Goal: Check status: Check status

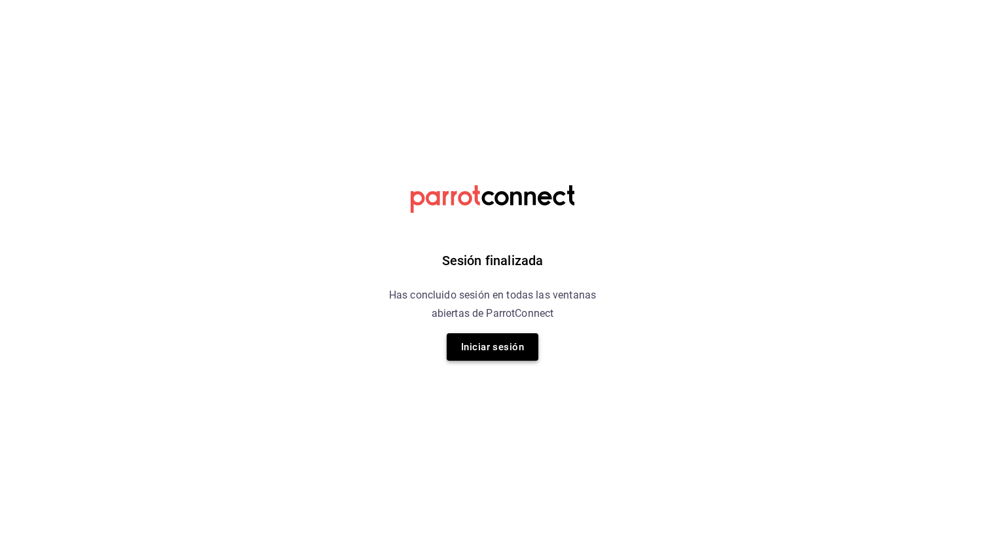
click at [510, 345] on button "Iniciar sesión" at bounding box center [493, 347] width 92 height 28
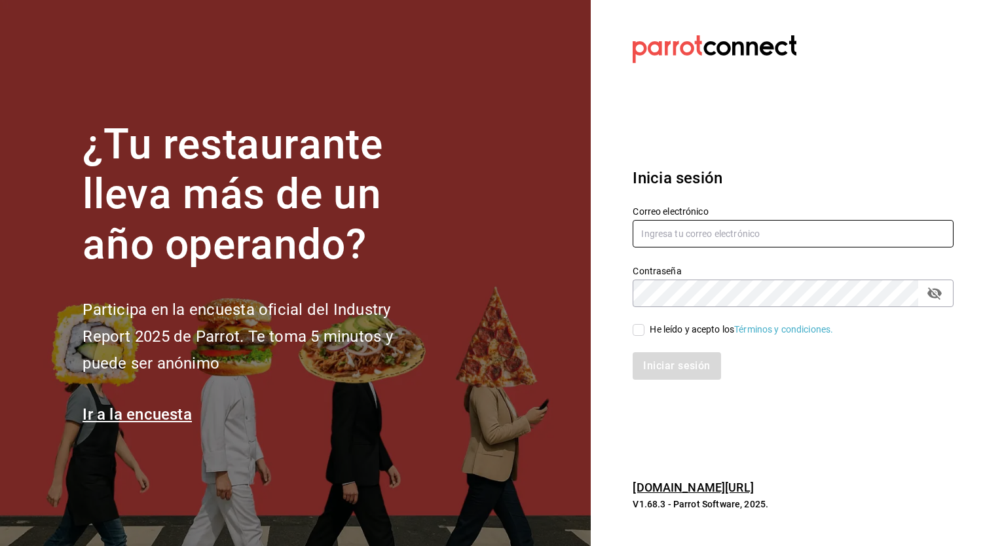
click at [714, 228] on input "text" at bounding box center [793, 234] width 321 height 28
type input "[EMAIL_ADDRESS][DOMAIN_NAME]"
click at [637, 331] on input "He leído y acepto los Términos y condiciones." at bounding box center [639, 330] width 12 height 12
checkbox input "true"
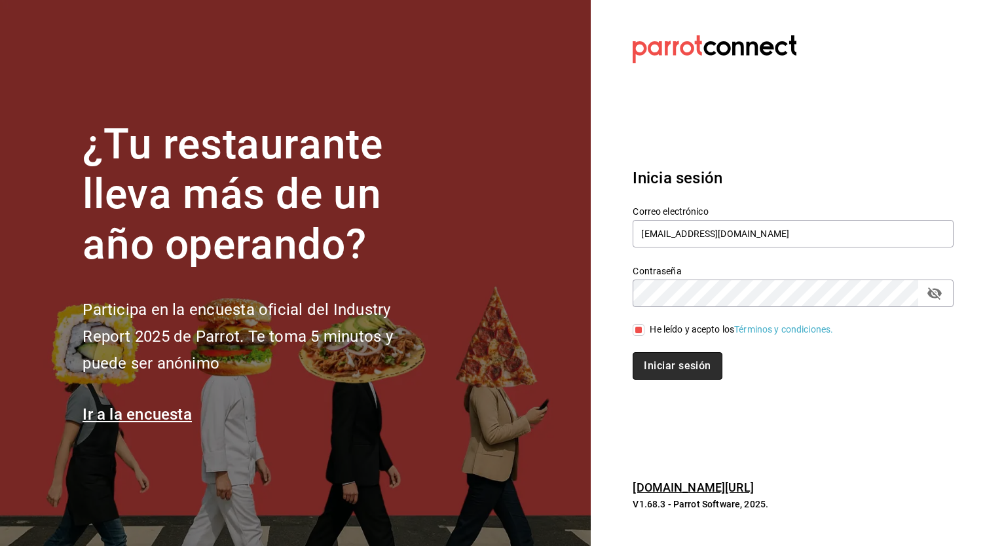
click at [661, 373] on button "Iniciar sesión" at bounding box center [677, 366] width 89 height 28
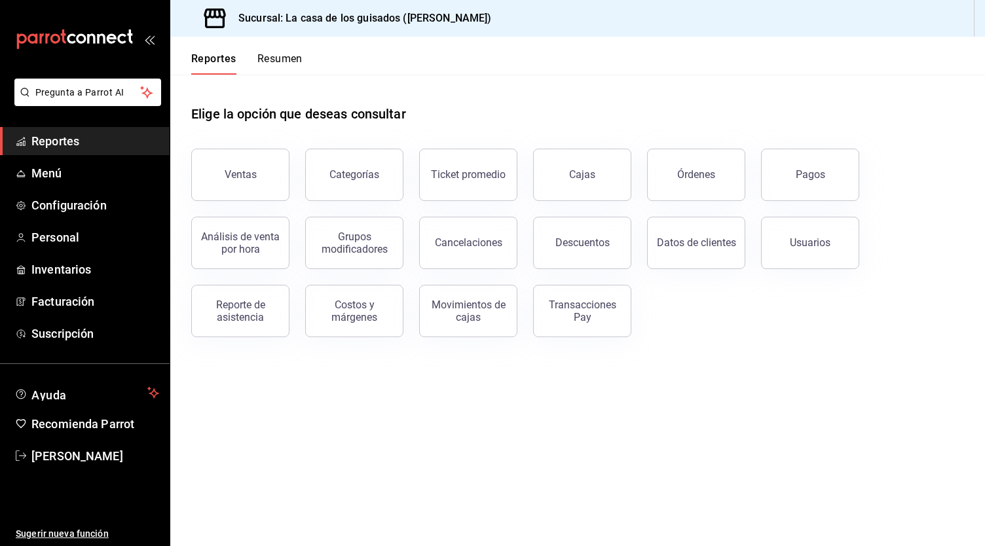
click at [295, 56] on button "Resumen" at bounding box center [279, 63] width 45 height 22
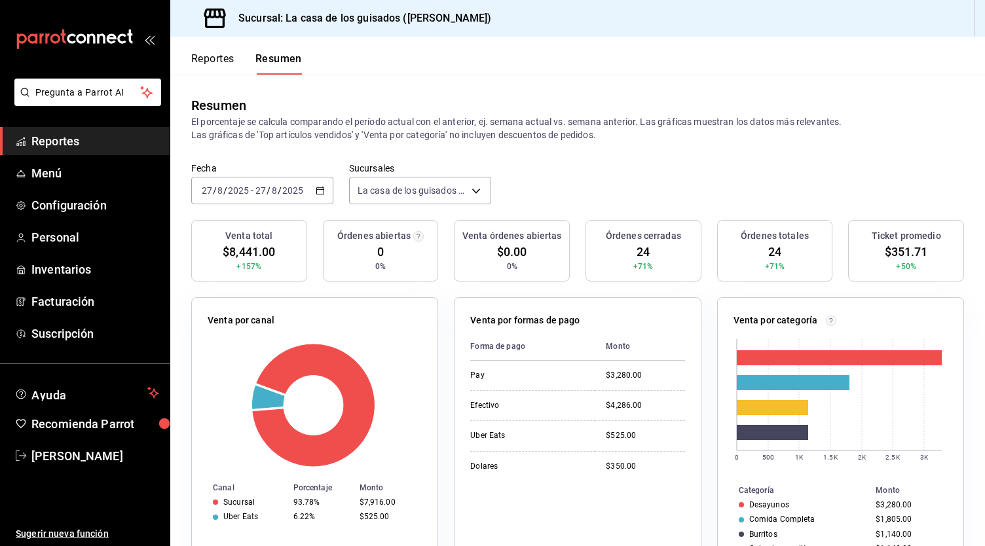
click at [288, 189] on input "2025" at bounding box center [293, 190] width 22 height 10
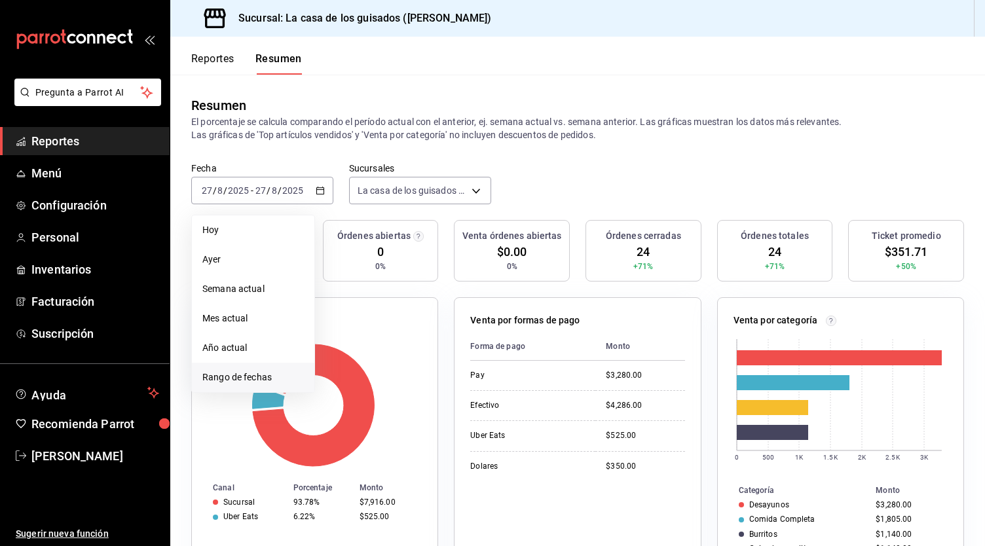
click at [240, 371] on span "Rango de fechas" at bounding box center [253, 378] width 102 height 14
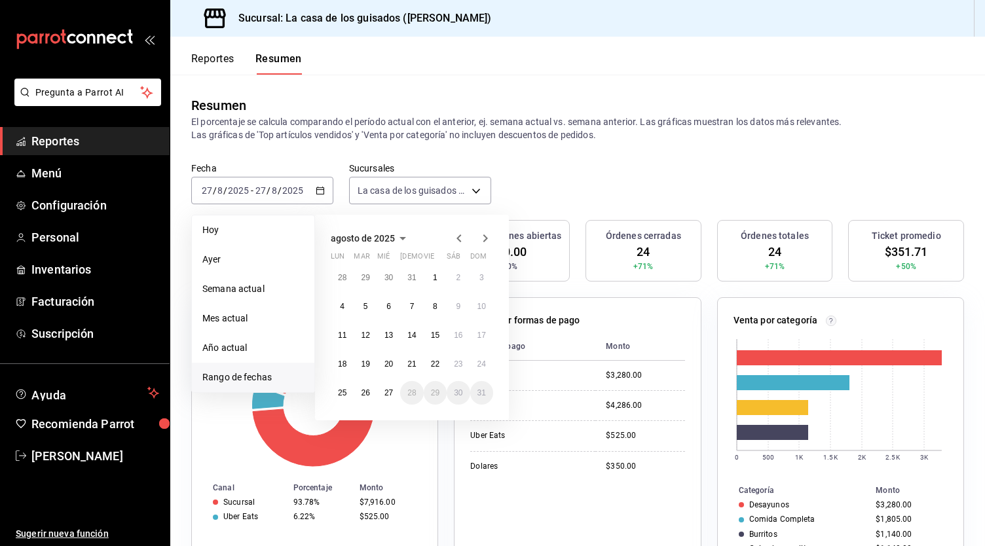
click at [460, 233] on icon "button" at bounding box center [459, 239] width 16 height 16
click at [343, 393] on abbr "28" at bounding box center [342, 392] width 9 height 9
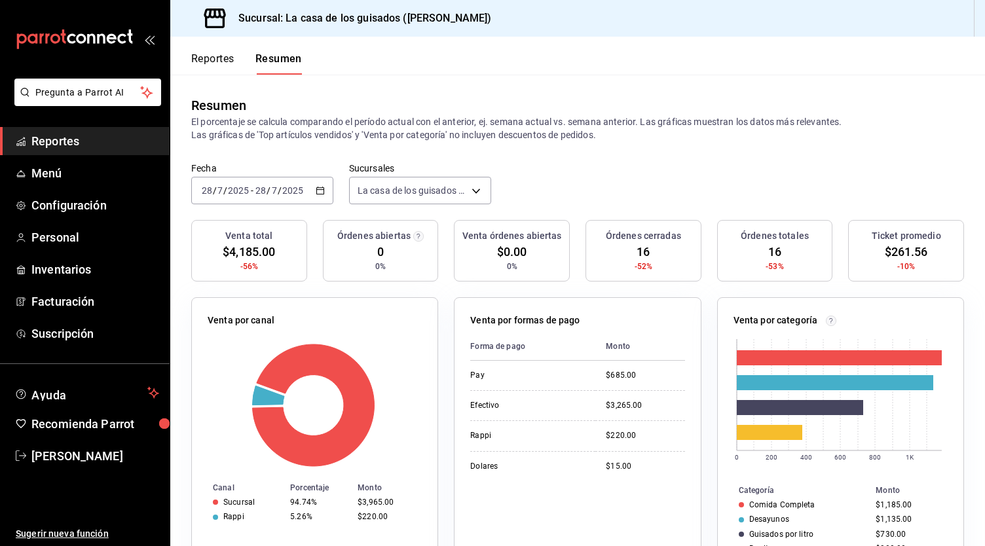
click at [261, 189] on input "28" at bounding box center [261, 190] width 12 height 10
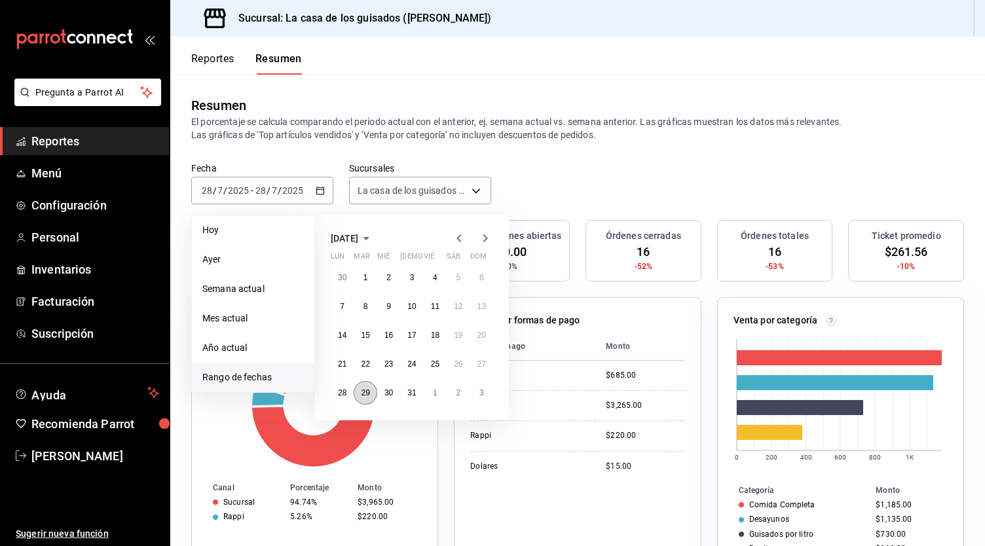
click at [362, 394] on abbr "29" at bounding box center [365, 392] width 9 height 9
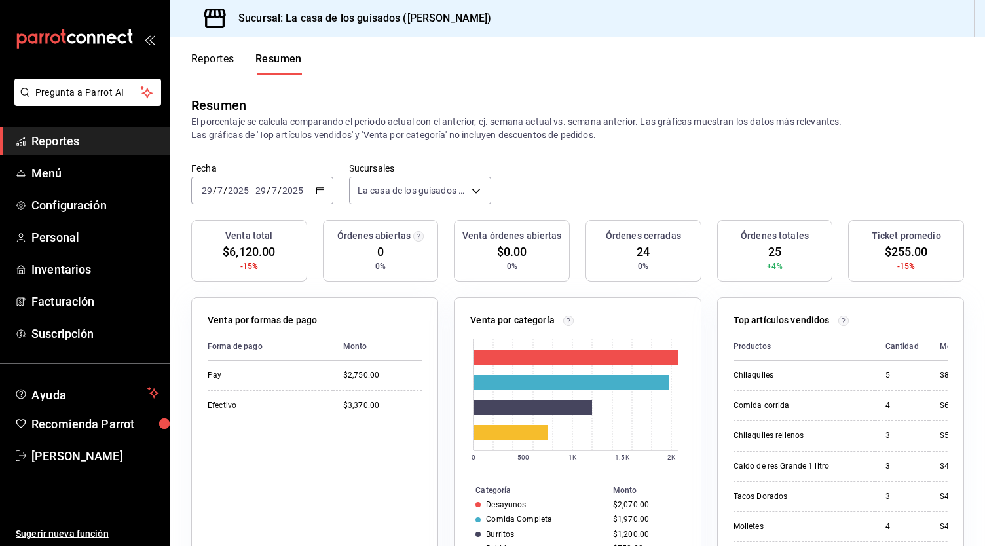
click at [282, 185] on input "2025" at bounding box center [293, 190] width 22 height 10
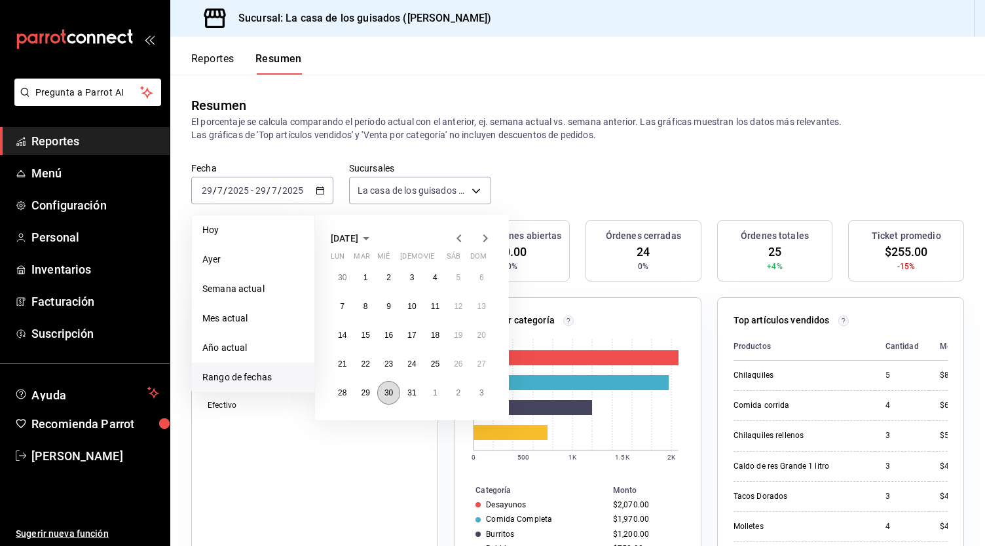
click at [390, 386] on button "30" at bounding box center [388, 393] width 23 height 24
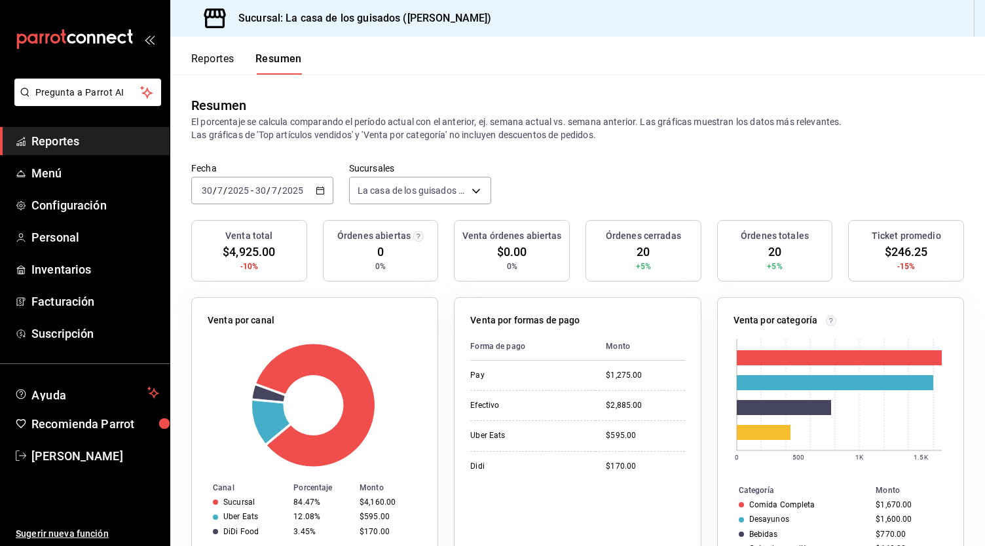
click at [274, 189] on input "7" at bounding box center [274, 190] width 7 height 10
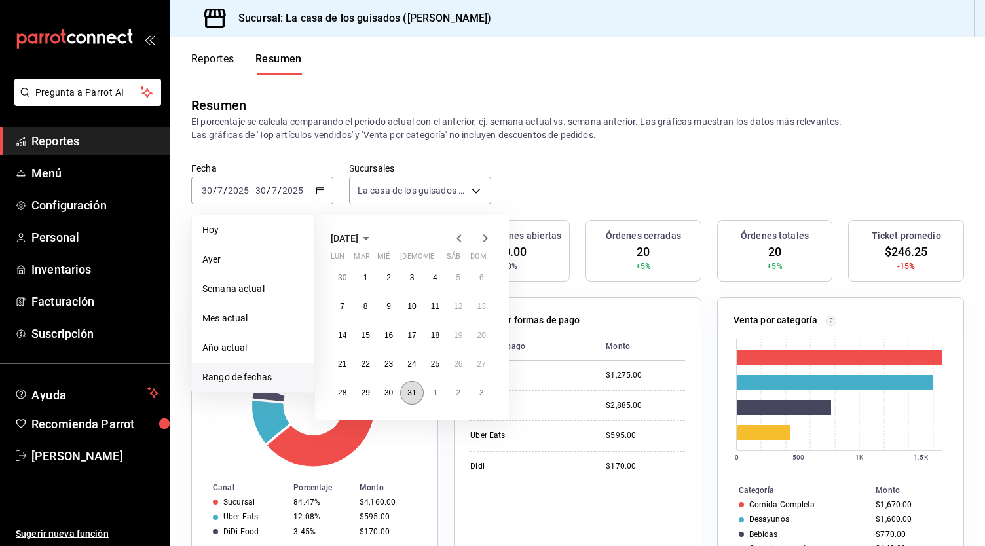
click at [413, 390] on abbr "31" at bounding box center [411, 392] width 9 height 9
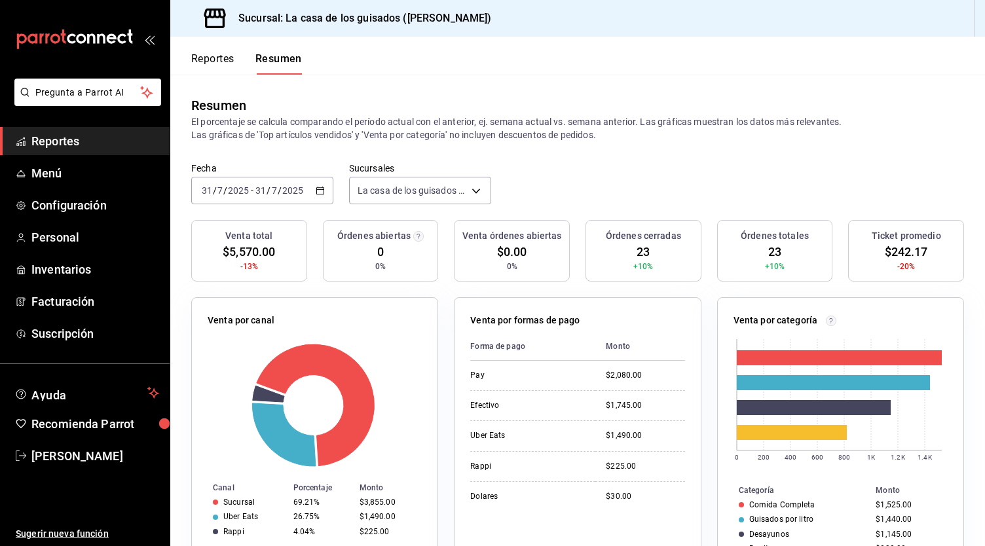
click at [280, 188] on span "/" at bounding box center [280, 190] width 4 height 10
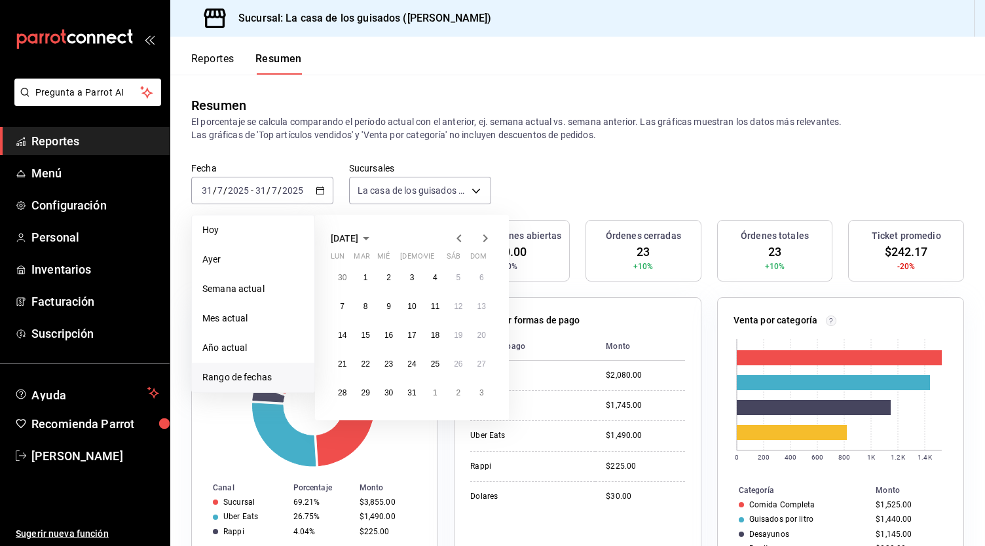
click at [487, 236] on icon "button" at bounding box center [485, 239] width 16 height 16
click at [390, 334] on abbr "13" at bounding box center [388, 335] width 9 height 9
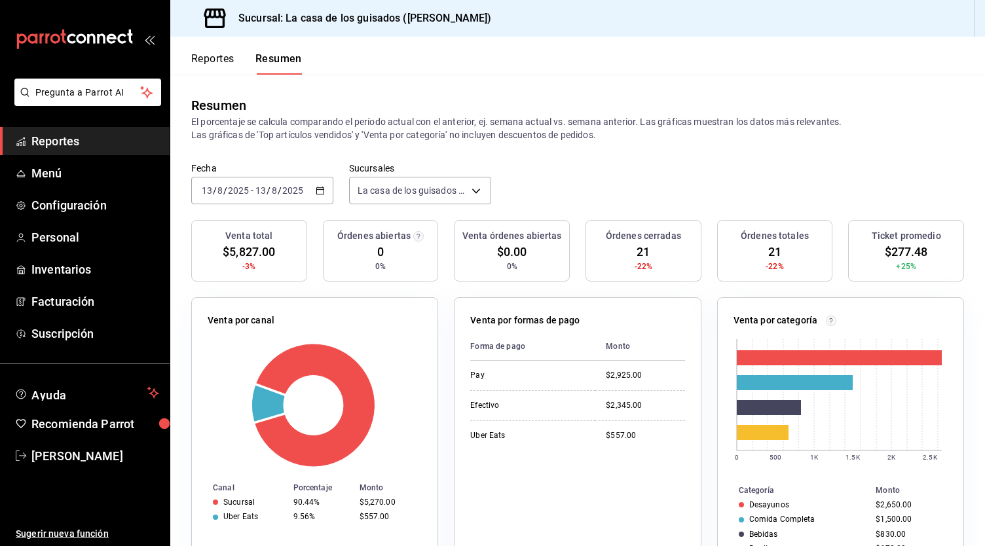
click at [291, 187] on input "2025" at bounding box center [293, 190] width 22 height 10
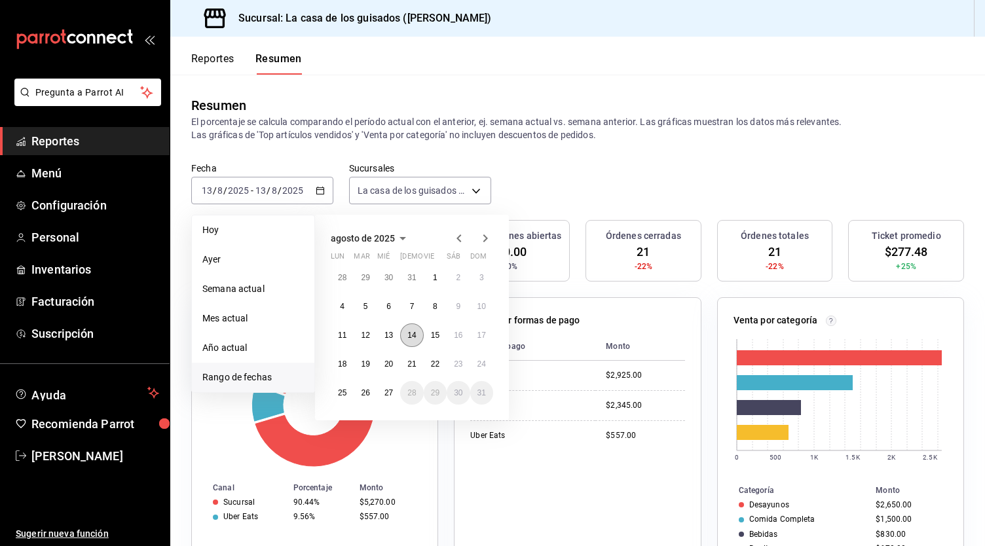
click at [417, 335] on button "14" at bounding box center [411, 336] width 23 height 24
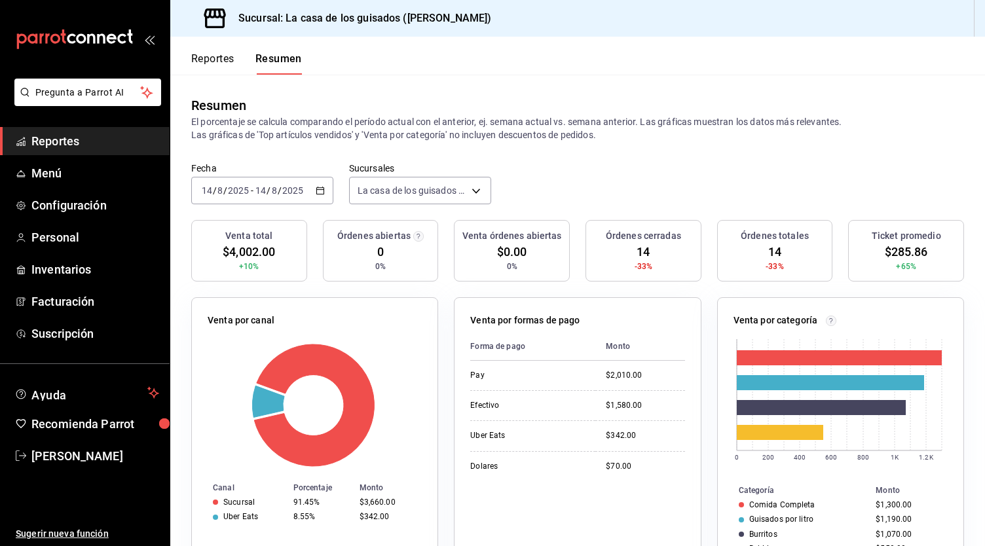
click at [285, 193] on input "2025" at bounding box center [293, 190] width 22 height 10
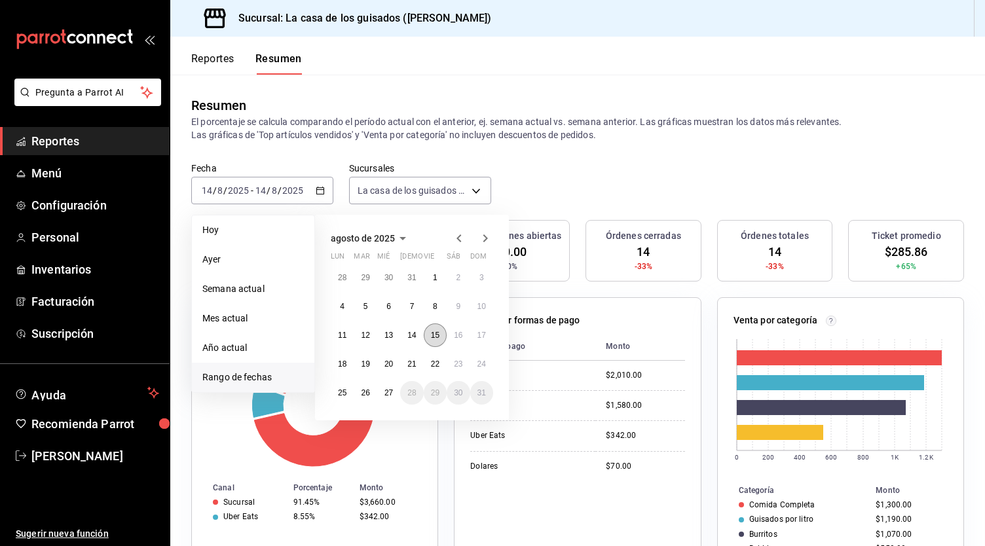
click at [440, 335] on button "15" at bounding box center [435, 336] width 23 height 24
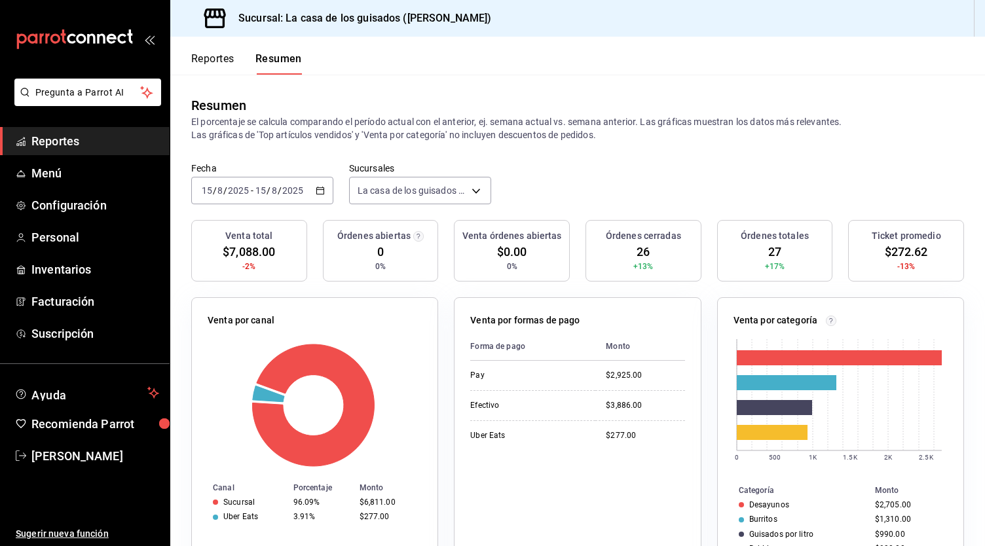
click at [253, 188] on div "[DATE] [DATE]" at bounding box center [278, 190] width 51 height 10
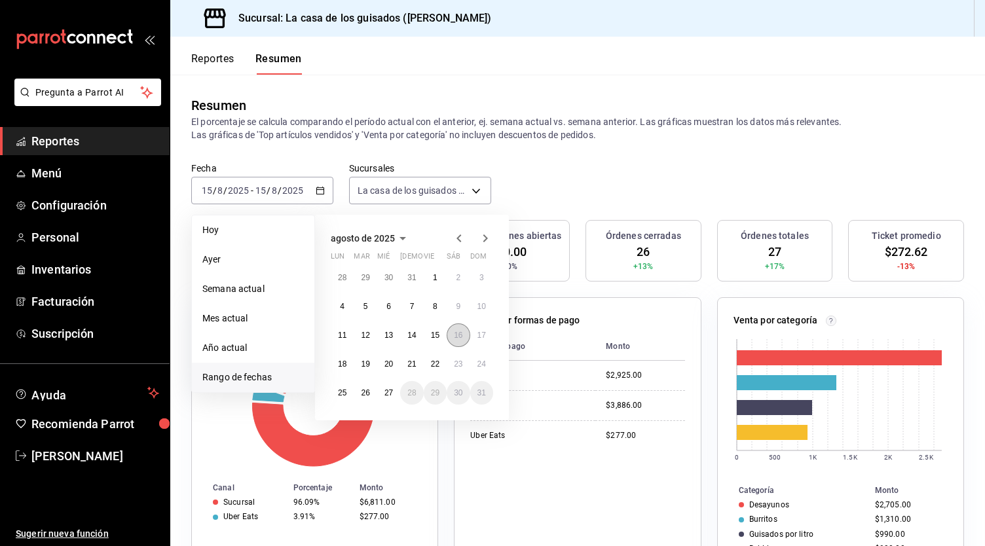
click at [458, 339] on abbr "16" at bounding box center [458, 335] width 9 height 9
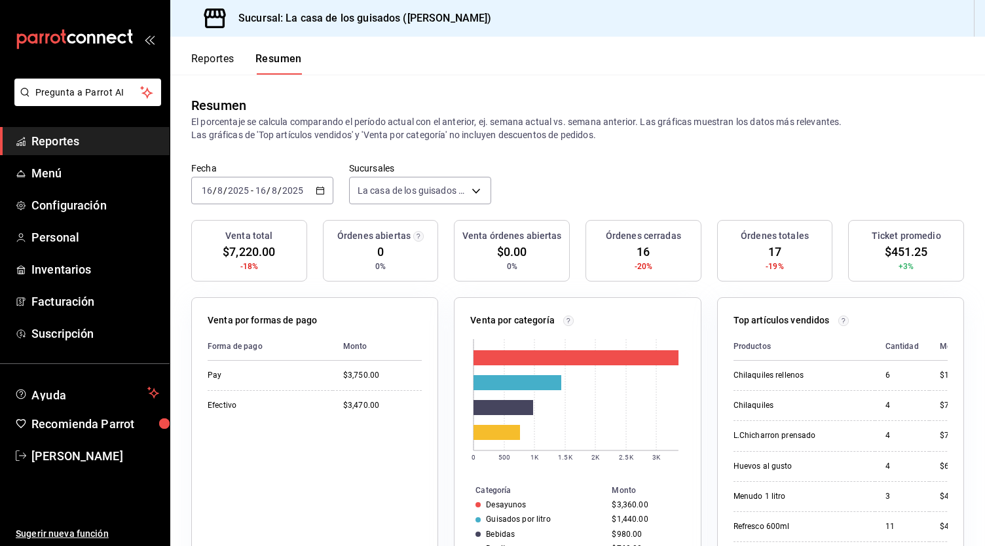
click at [295, 185] on input "2025" at bounding box center [293, 190] width 22 height 10
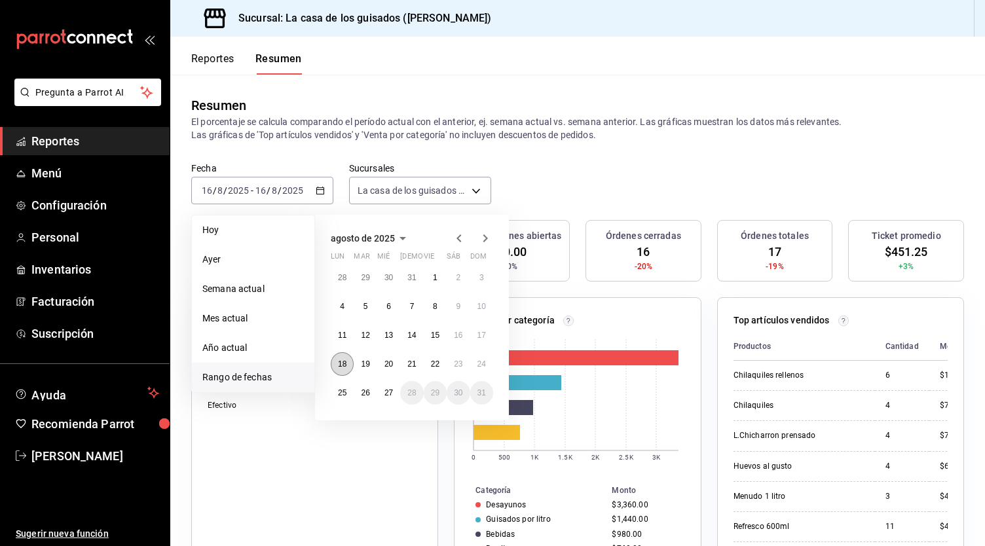
click at [342, 363] on abbr "18" at bounding box center [342, 364] width 9 height 9
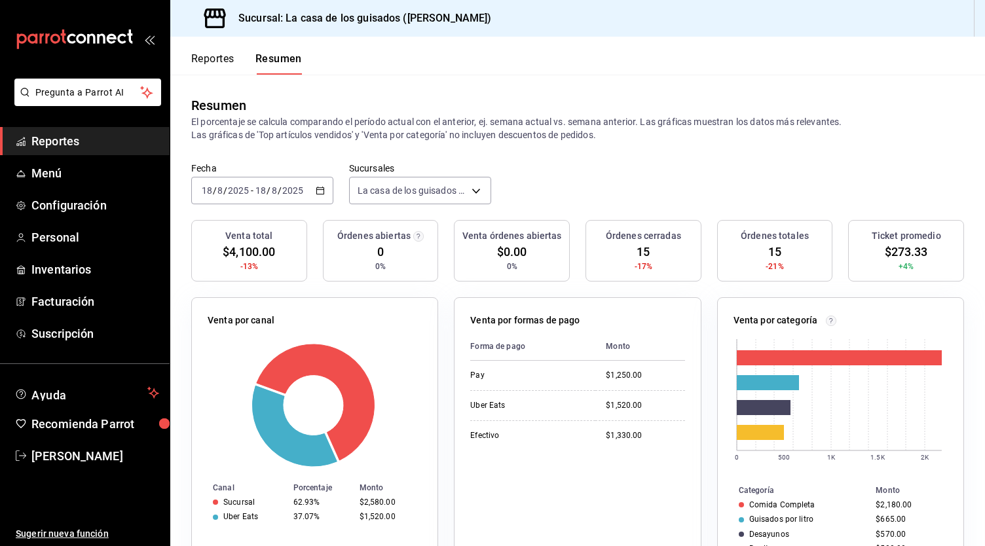
click at [271, 190] on input "8" at bounding box center [274, 190] width 7 height 10
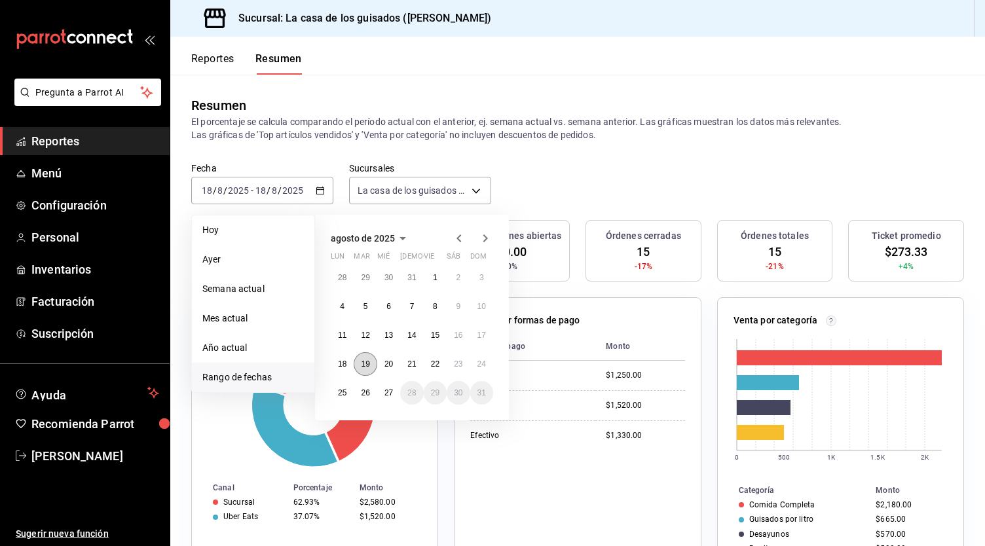
click at [365, 356] on button "19" at bounding box center [365, 364] width 23 height 24
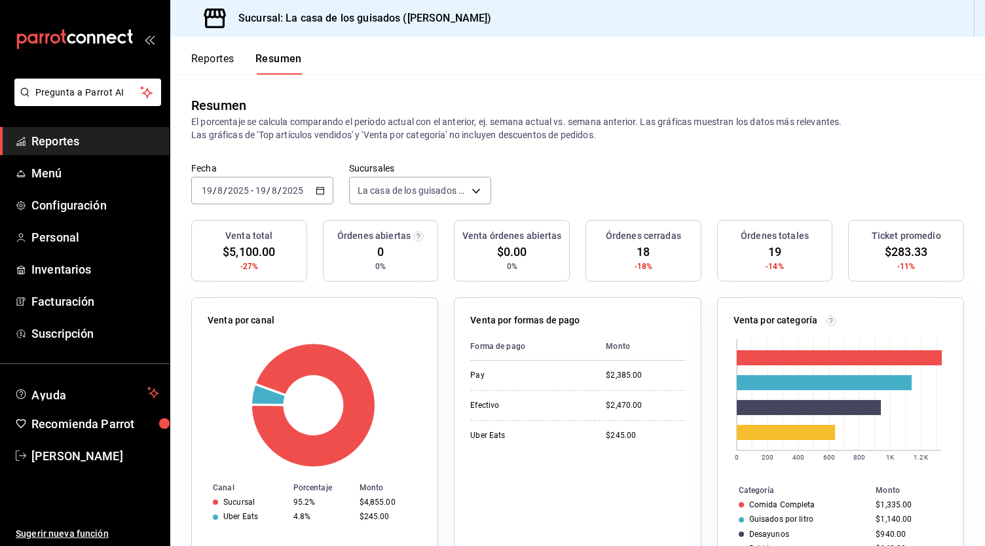
click at [290, 195] on input "2025" at bounding box center [293, 190] width 22 height 10
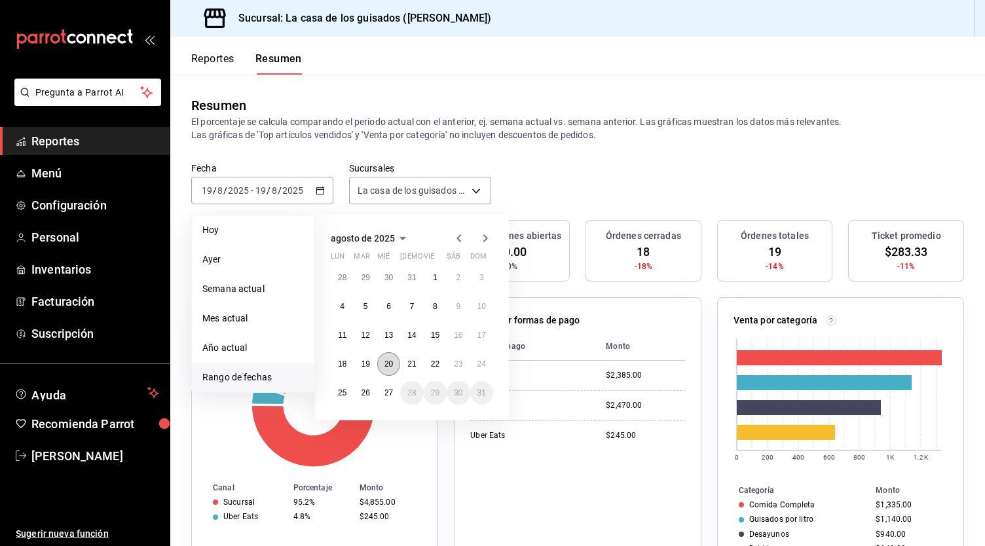
click at [386, 356] on button "20" at bounding box center [388, 364] width 23 height 24
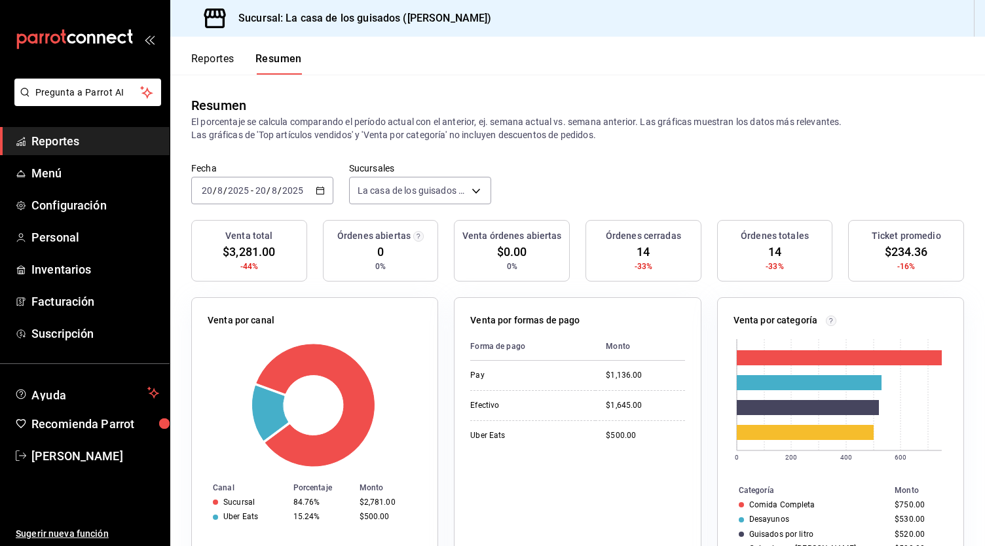
click at [280, 192] on span "/" at bounding box center [280, 190] width 4 height 10
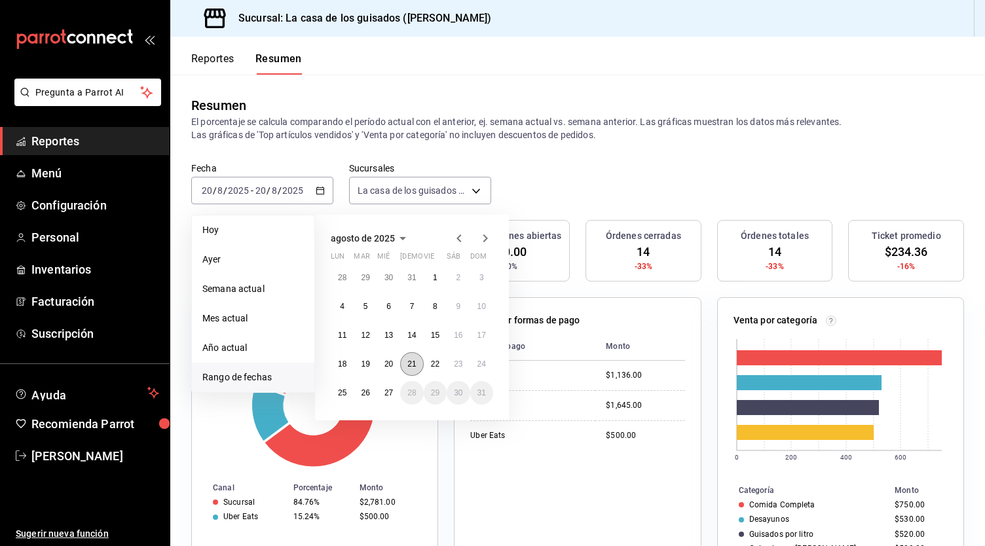
click at [410, 370] on button "21" at bounding box center [411, 364] width 23 height 24
click at [411, 367] on abbr "21" at bounding box center [411, 364] width 9 height 9
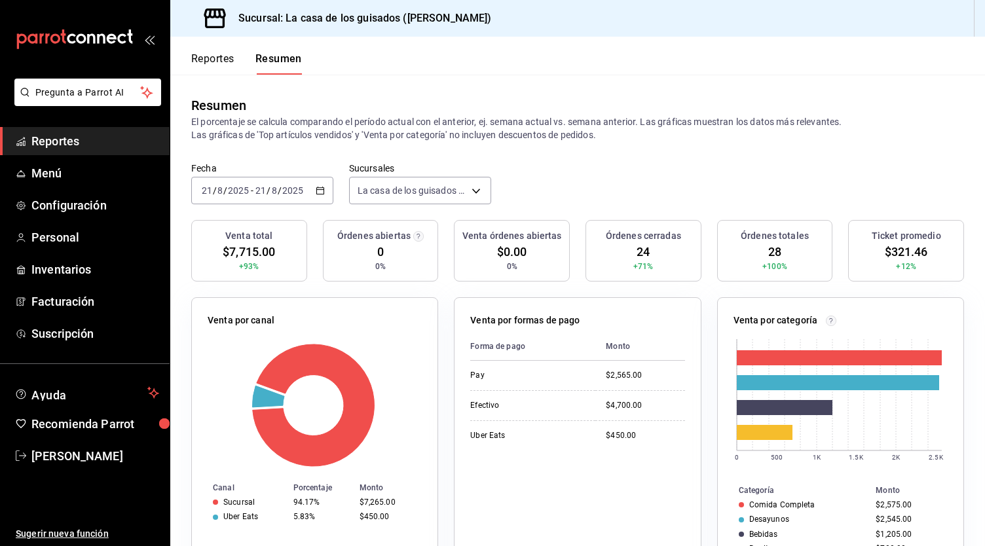
click at [293, 184] on div "[DATE] [DATE] - [DATE] [DATE]" at bounding box center [262, 191] width 142 height 28
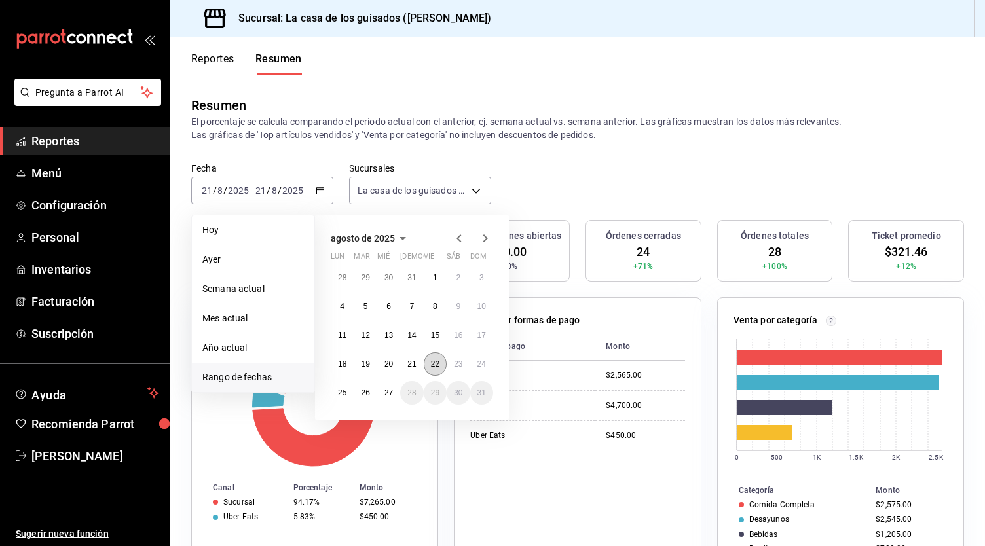
click at [444, 366] on button "22" at bounding box center [435, 364] width 23 height 24
click at [441, 364] on button "22" at bounding box center [435, 364] width 23 height 24
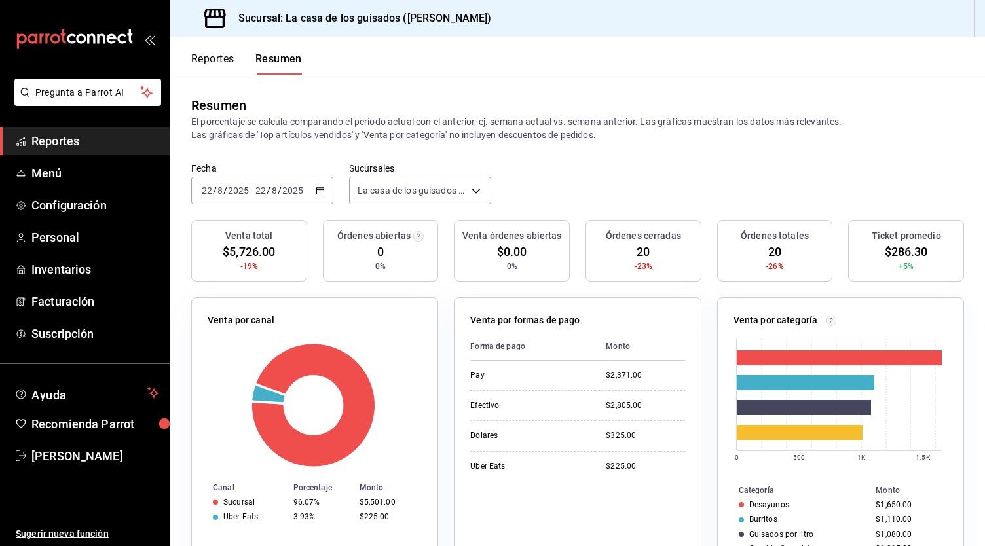
click at [264, 200] on div "[DATE] [DATE] - [DATE] [DATE]" at bounding box center [262, 191] width 142 height 28
click at [333, 144] on div "Resumen El porcentaje se calcula comparando el período actual con el anterior, …" at bounding box center [577, 119] width 815 height 88
click at [272, 181] on div "[DATE] [DATE] - [DATE] [DATE]" at bounding box center [262, 191] width 142 height 28
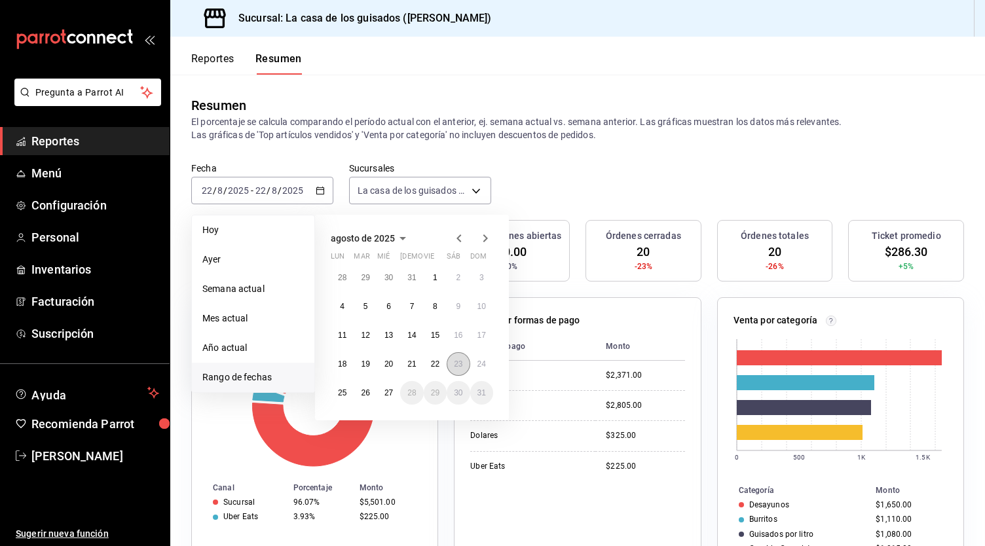
click at [464, 366] on button "23" at bounding box center [458, 364] width 23 height 24
click at [461, 365] on abbr "23" at bounding box center [458, 364] width 9 height 9
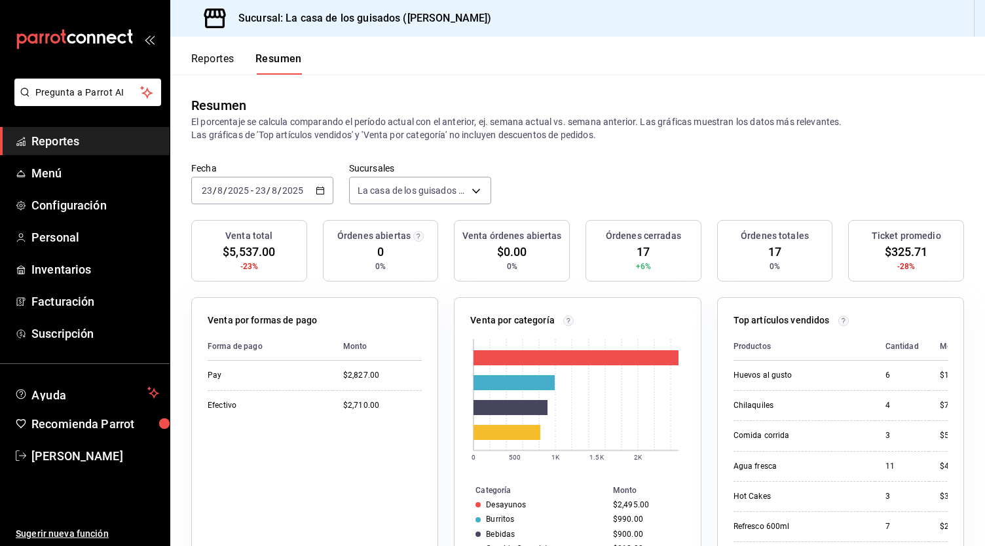
click at [286, 187] on input "2025" at bounding box center [293, 190] width 22 height 10
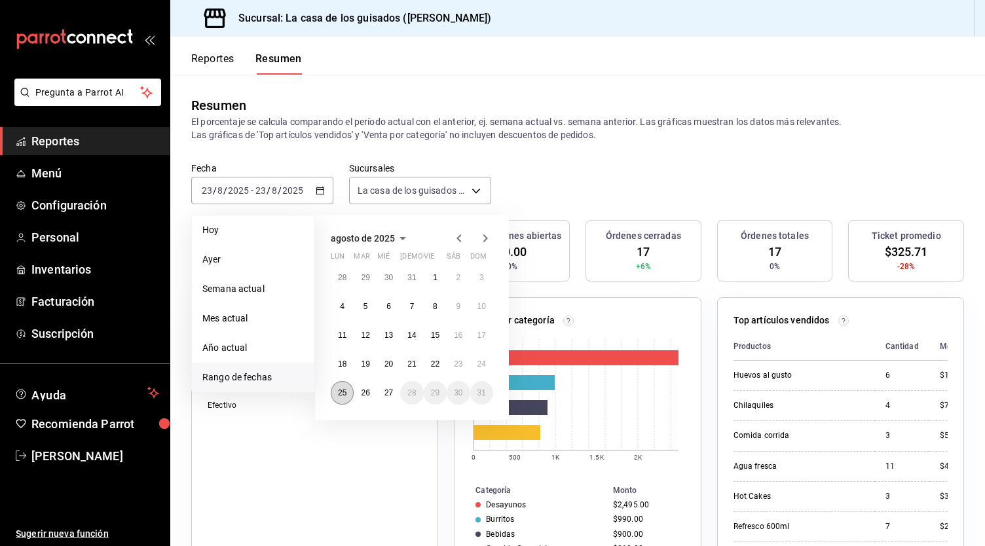
click at [335, 393] on button "25" at bounding box center [342, 393] width 23 height 24
click at [338, 393] on abbr "25" at bounding box center [342, 392] width 9 height 9
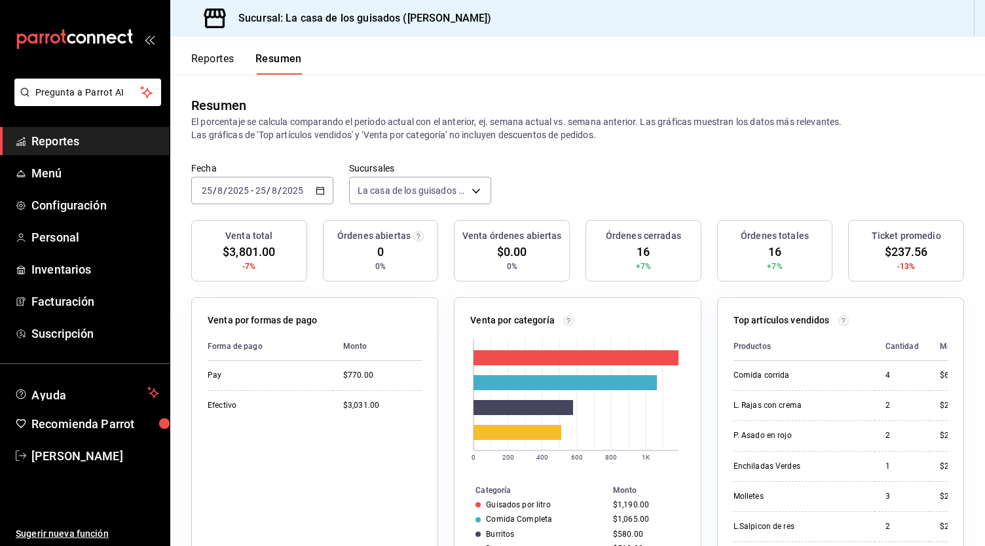
click at [267, 180] on div "[DATE] [DATE] - [DATE] [DATE]" at bounding box center [262, 191] width 142 height 28
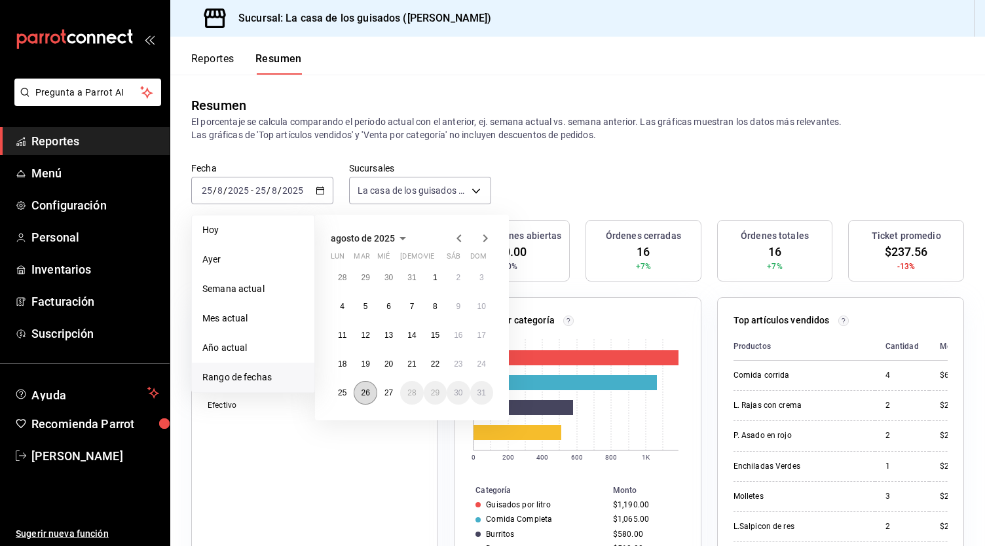
click at [370, 391] on button "26" at bounding box center [365, 393] width 23 height 24
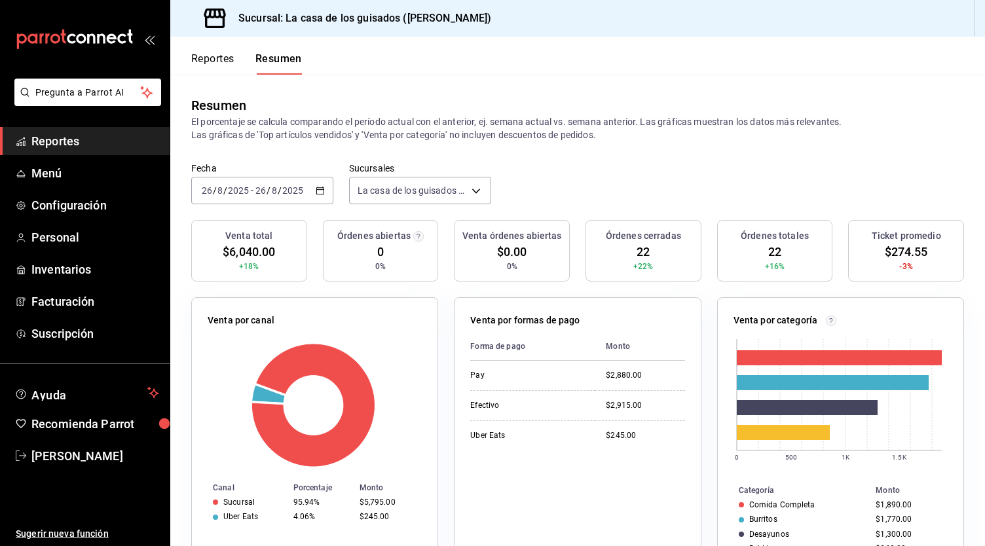
click at [275, 187] on input "8" at bounding box center [274, 190] width 7 height 10
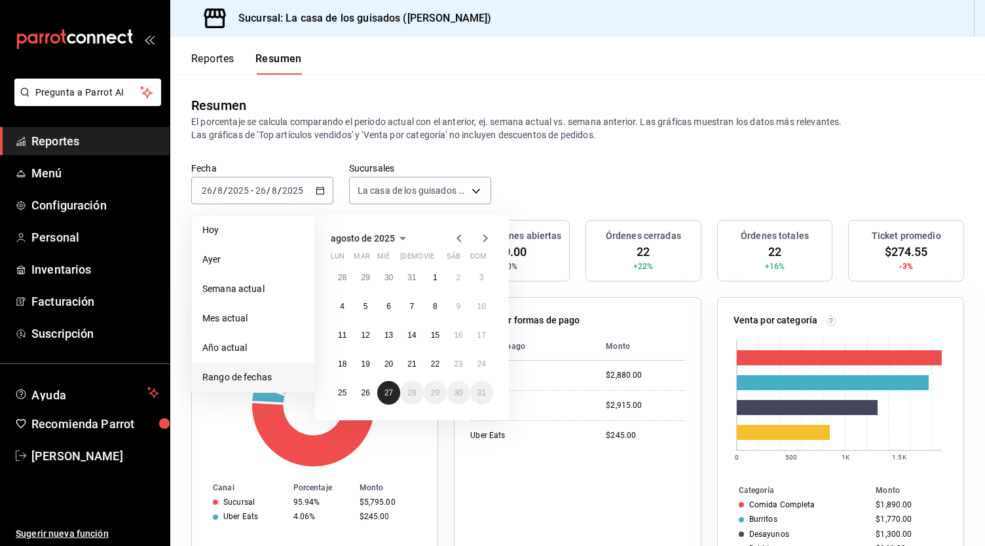
click at [385, 390] on abbr "27" at bounding box center [388, 392] width 9 height 9
